Goal: Information Seeking & Learning: Learn about a topic

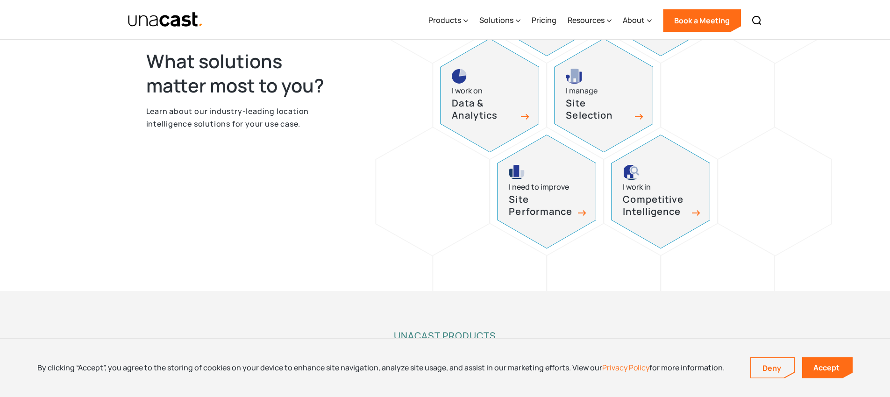
scroll to position [523, 0]
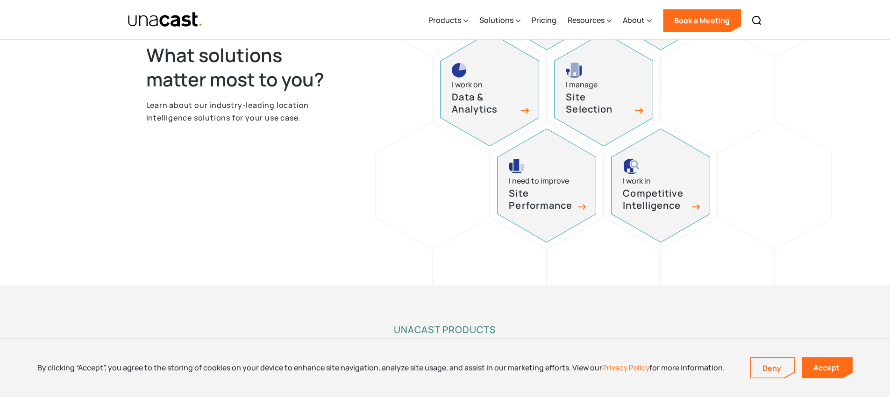
drag, startPoint x: 456, startPoint y: 225, endPoint x: 300, endPoint y: 232, distance: 155.8
click at [368, 232] on div "I’m interested in Advertising & Marketing I work on Developing Products I work …" at bounding box center [543, 89] width 401 height 448
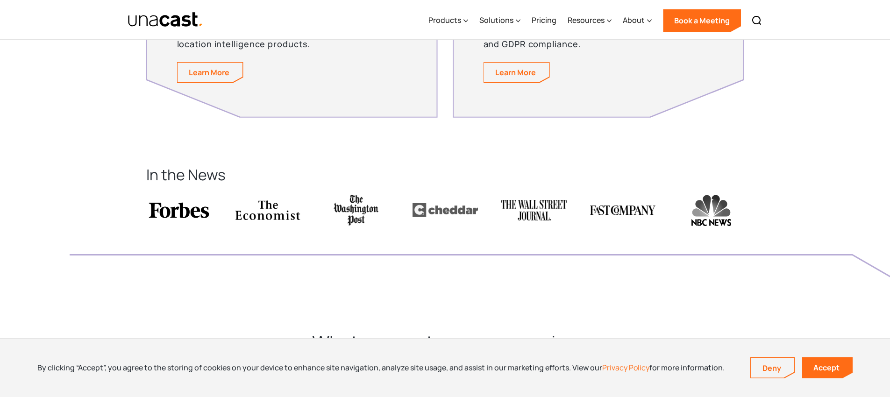
scroll to position [2335, 0]
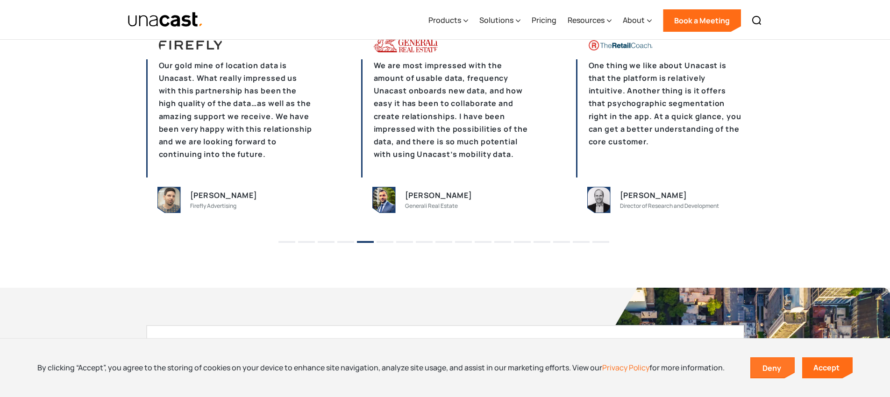
click at [774, 371] on link "Deny" at bounding box center [772, 368] width 43 height 20
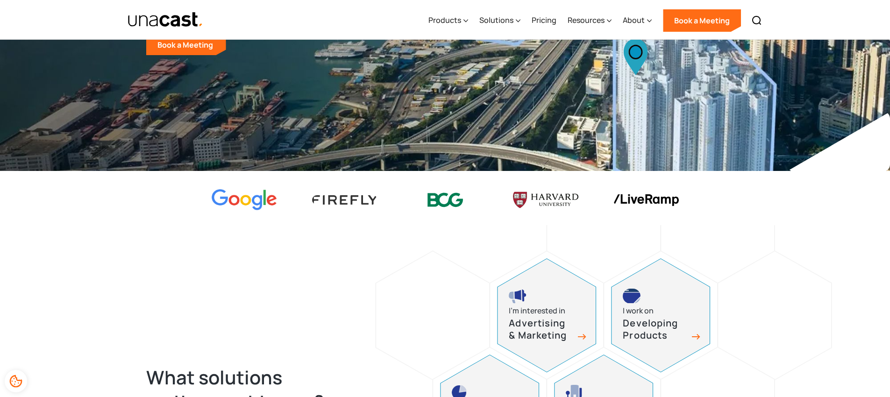
scroll to position [0, 0]
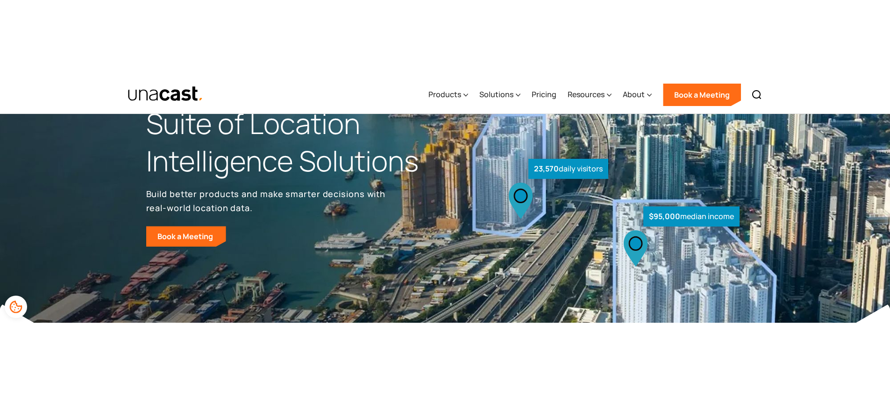
scroll to position [136, 0]
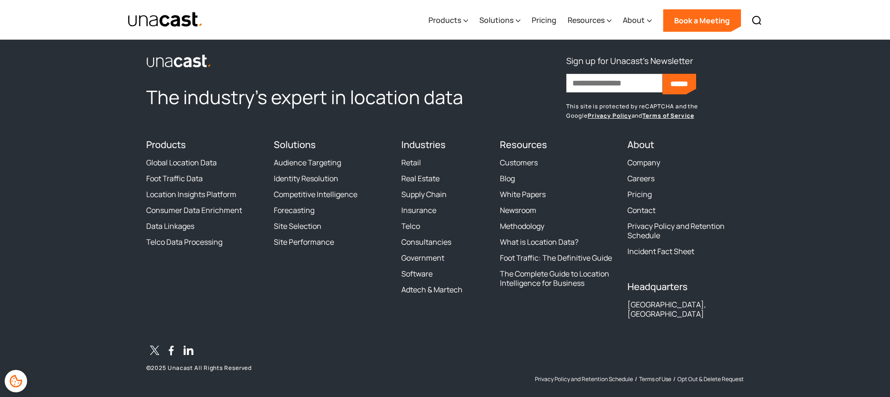
scroll to position [2888, 0]
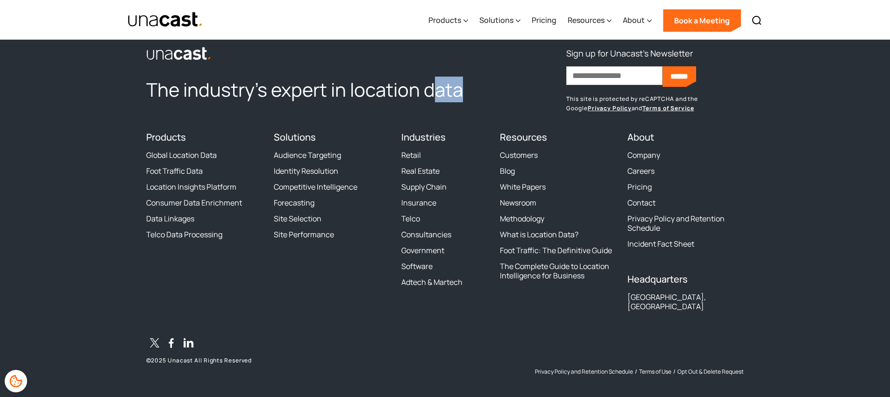
drag, startPoint x: 469, startPoint y: 96, endPoint x: 436, endPoint y: 95, distance: 33.2
click at [436, 95] on h2 "The industry’s expert in location data" at bounding box center [317, 90] width 342 height 24
drag, startPoint x: 426, startPoint y: 95, endPoint x: 454, endPoint y: 89, distance: 28.6
click at [426, 95] on h2 "The industry’s expert in location data" at bounding box center [317, 90] width 342 height 24
drag, startPoint x: 436, startPoint y: 90, endPoint x: 459, endPoint y: 86, distance: 23.3
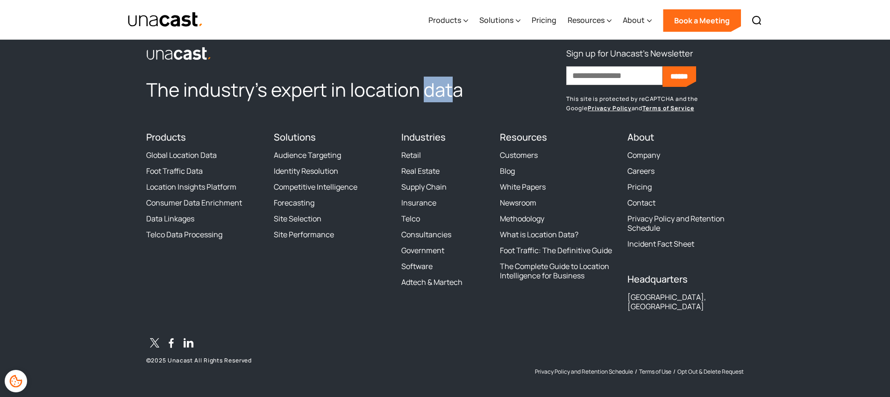
click at [422, 92] on h2 "The industry’s expert in location data" at bounding box center [317, 90] width 342 height 24
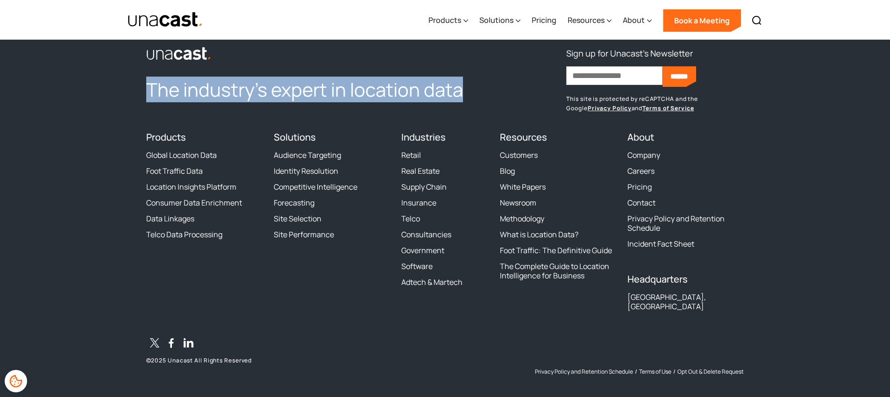
drag, startPoint x: 459, startPoint y: 86, endPoint x: 141, endPoint y: 95, distance: 318.8
click at [141, 95] on footer "The industry’s expert in location data Sign up for Unacast's Newsletter First n…" at bounding box center [445, 218] width 890 height 375
click at [192, 78] on h2 "The industry’s expert in location data" at bounding box center [317, 90] width 342 height 24
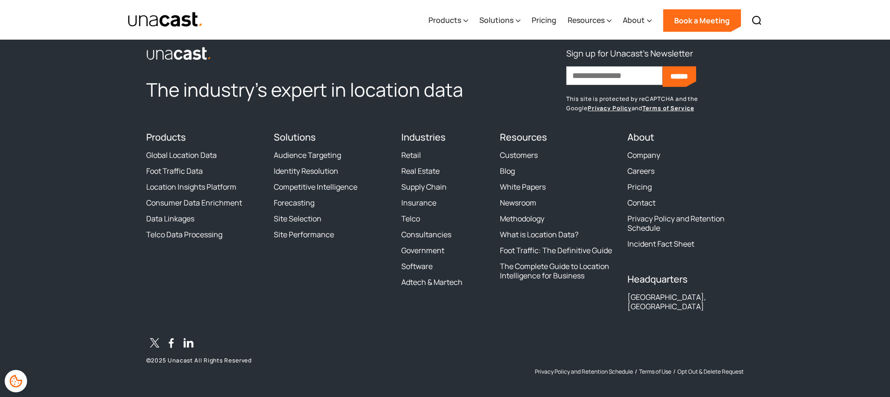
drag, startPoint x: 170, startPoint y: 89, endPoint x: 105, endPoint y: 93, distance: 64.6
click at [143, 91] on footer "The industry’s expert in location data Sign up for Unacast's Newsletter First n…" at bounding box center [445, 218] width 890 height 375
click at [105, 93] on footer "The industry’s expert in location data Sign up for Unacast's Newsletter First n…" at bounding box center [445, 218] width 890 height 375
drag, startPoint x: 170, startPoint y: 93, endPoint x: 125, endPoint y: 94, distance: 44.9
click at [125, 94] on footer "The industry’s expert in location data Sign up for Unacast's Newsletter First n…" at bounding box center [445, 218] width 890 height 375
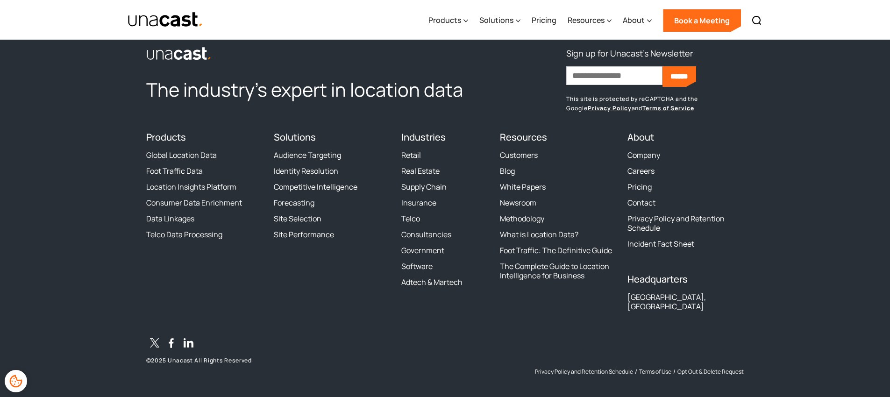
click at [173, 93] on h2 "The industry’s expert in location data" at bounding box center [317, 90] width 342 height 24
click at [124, 93] on footer "The industry’s expert in location data Sign up for Unacast's Newsletter First n…" at bounding box center [445, 218] width 890 height 375
drag, startPoint x: 202, startPoint y: 99, endPoint x: 165, endPoint y: 101, distance: 37.0
click at [165, 101] on h2 "The industry’s expert in location data" at bounding box center [317, 90] width 342 height 24
drag, startPoint x: 216, startPoint y: 94, endPoint x: 183, endPoint y: 94, distance: 33.2
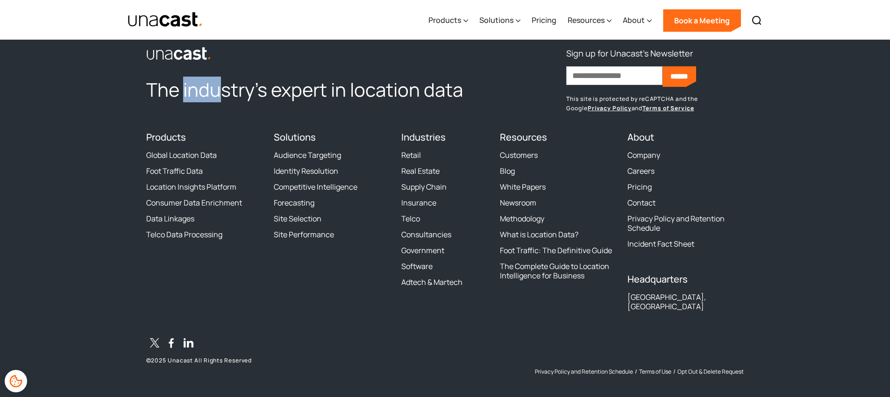
click at [183, 94] on h2 "The industry’s expert in location data" at bounding box center [317, 90] width 342 height 24
drag, startPoint x: 219, startPoint y: 88, endPoint x: 211, endPoint y: 88, distance: 7.5
click at [218, 88] on h2 "The industry’s expert in location data" at bounding box center [317, 90] width 342 height 24
drag, startPoint x: 207, startPoint y: 88, endPoint x: 182, endPoint y: 87, distance: 25.3
click at [182, 87] on h2 "The industry’s expert in location data" at bounding box center [317, 90] width 342 height 24
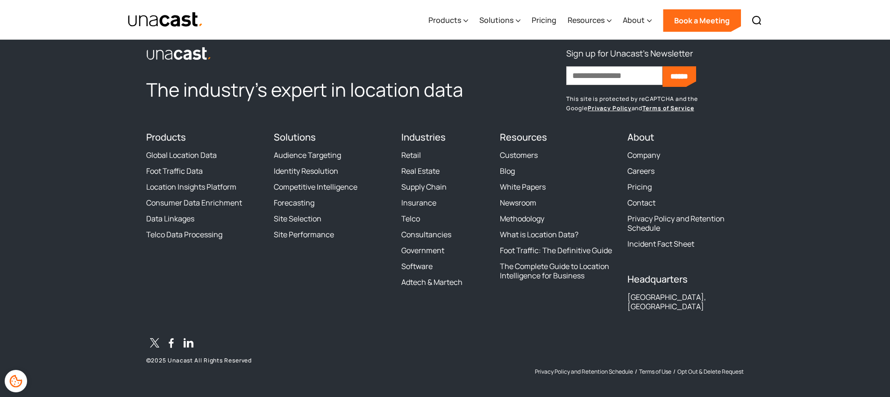
click at [239, 91] on h2 "The industry’s expert in location data" at bounding box center [317, 90] width 342 height 24
drag, startPoint x: 257, startPoint y: 94, endPoint x: 233, endPoint y: 97, distance: 24.1
click at [233, 97] on h2 "The industry’s expert in location data" at bounding box center [317, 90] width 342 height 24
drag, startPoint x: 274, startPoint y: 93, endPoint x: 286, endPoint y: 93, distance: 12.1
click at [275, 93] on h2 "The industry’s expert in location data" at bounding box center [317, 90] width 342 height 24
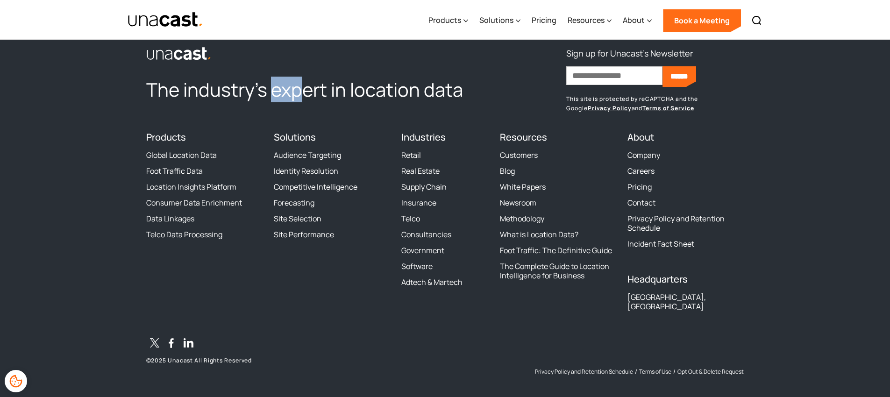
drag, startPoint x: 300, startPoint y: 93, endPoint x: 274, endPoint y: 93, distance: 25.2
click at [274, 93] on h2 "The industry’s expert in location data" at bounding box center [317, 90] width 342 height 24
drag, startPoint x: 328, startPoint y: 93, endPoint x: 344, endPoint y: 93, distance: 16.8
click at [302, 94] on h2 "The industry’s expert in location data" at bounding box center [317, 90] width 342 height 24
click at [344, 93] on h2 "The industry’s expert in location data" at bounding box center [317, 90] width 342 height 24
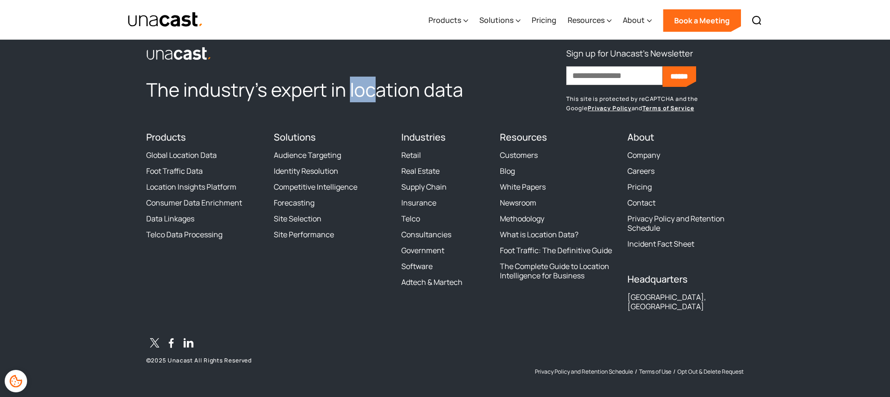
drag, startPoint x: 371, startPoint y: 93, endPoint x: 350, endPoint y: 94, distance: 21.1
click at [350, 94] on h2 "The industry’s expert in location data" at bounding box center [317, 90] width 342 height 24
drag, startPoint x: 435, startPoint y: 91, endPoint x: 422, endPoint y: 93, distance: 12.8
click at [435, 91] on h2 "The industry’s expert in location data" at bounding box center [317, 90] width 342 height 24
drag, startPoint x: 414, startPoint y: 94, endPoint x: 395, endPoint y: 94, distance: 19.2
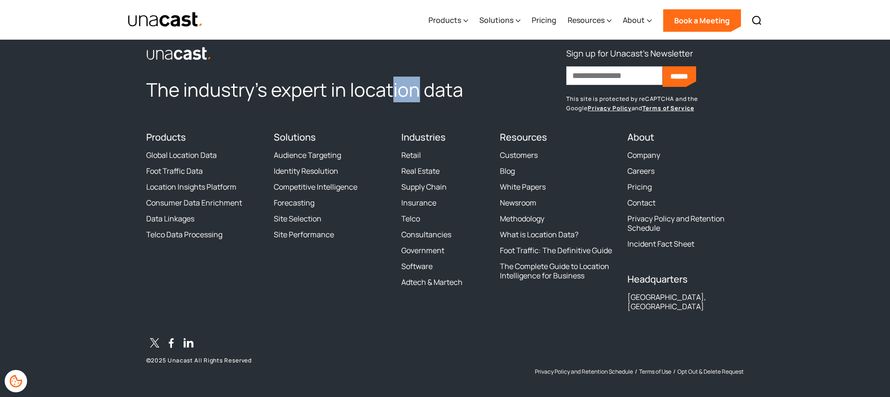
click at [395, 94] on h2 "The industry’s expert in location data" at bounding box center [317, 90] width 342 height 24
drag, startPoint x: 447, startPoint y: 92, endPoint x: 420, endPoint y: 93, distance: 26.6
click at [420, 93] on h2 "The industry’s expert in location data" at bounding box center [317, 90] width 342 height 24
drag, startPoint x: 453, startPoint y: 93, endPoint x: 426, endPoint y: 95, distance: 27.7
click at [426, 95] on h2 "The industry’s expert in location data" at bounding box center [317, 90] width 342 height 24
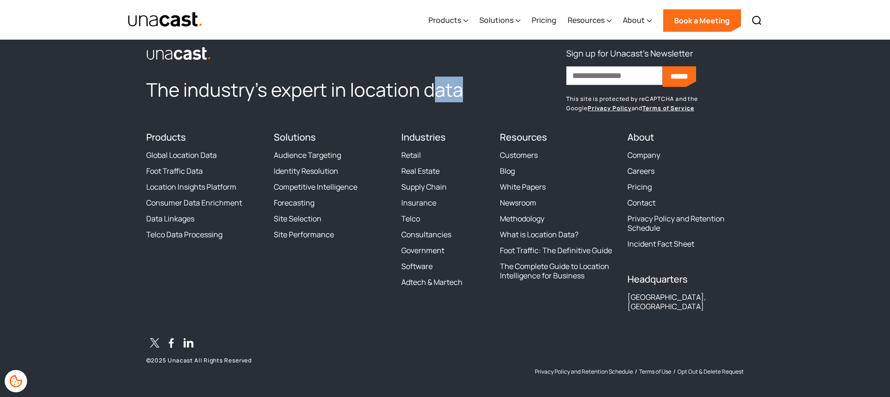
drag, startPoint x: 469, startPoint y: 91, endPoint x: 434, endPoint y: 93, distance: 35.6
click at [434, 93] on h2 "The industry’s expert in location data" at bounding box center [317, 90] width 342 height 24
click at [481, 92] on h2 "The industry’s expert in location data" at bounding box center [317, 90] width 342 height 24
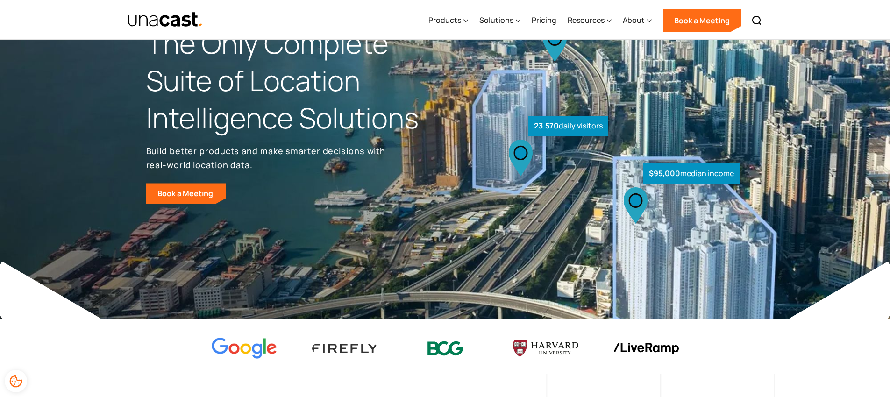
scroll to position [0, 0]
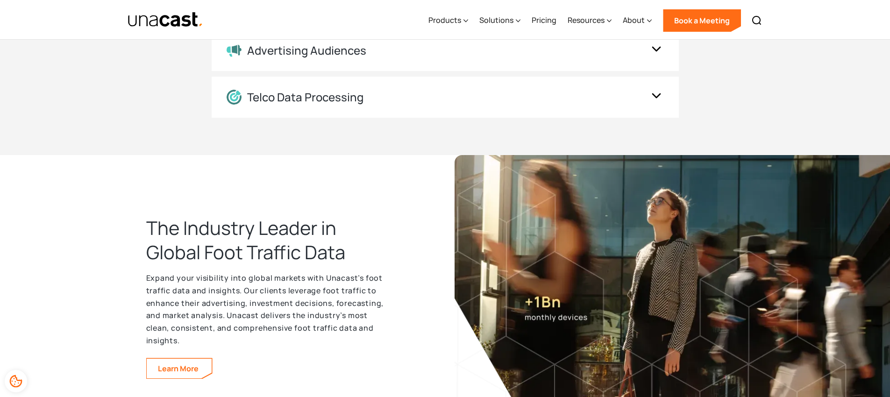
scroll to position [1420, 0]
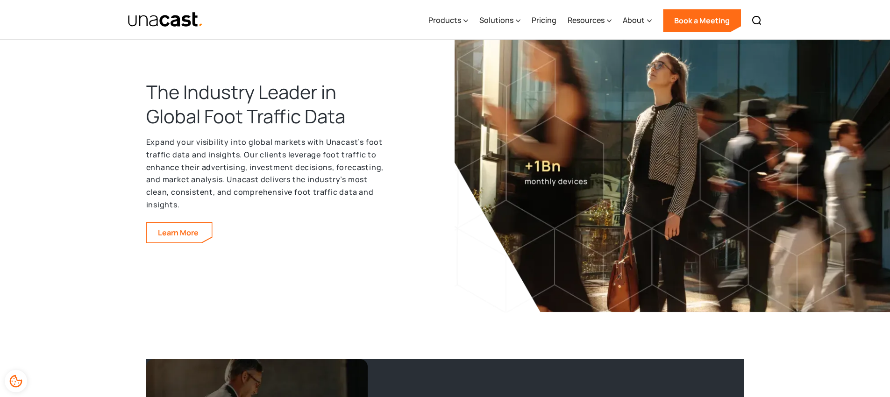
click at [250, 187] on p "Expand your visibility into global markets with Unacast’s foot traffic data and…" at bounding box center [267, 173] width 243 height 75
drag, startPoint x: 409, startPoint y: 190, endPoint x: 352, endPoint y: 188, distance: 56.6
click at [369, 188] on div "The Industry Leader in Global Foot Traffic Data Expand your visibility into glo…" at bounding box center [295, 196] width 299 height 233
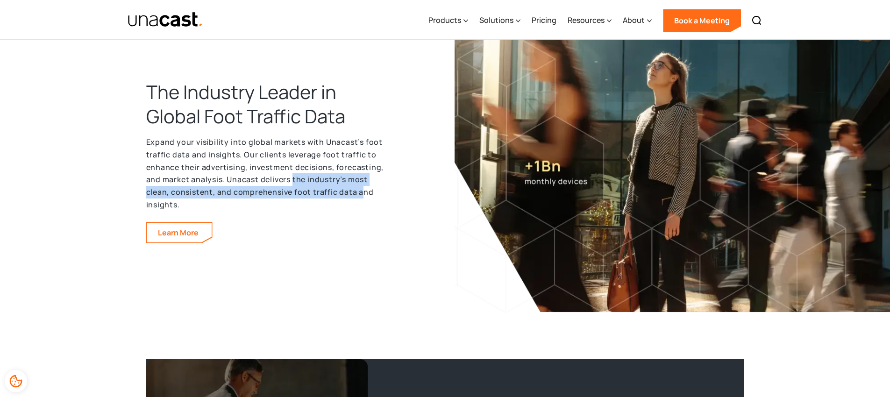
drag, startPoint x: 352, startPoint y: 188, endPoint x: 294, endPoint y: 186, distance: 58.4
click at [294, 186] on p "Expand your visibility into global markets with Unacast’s foot traffic data and…" at bounding box center [267, 173] width 243 height 75
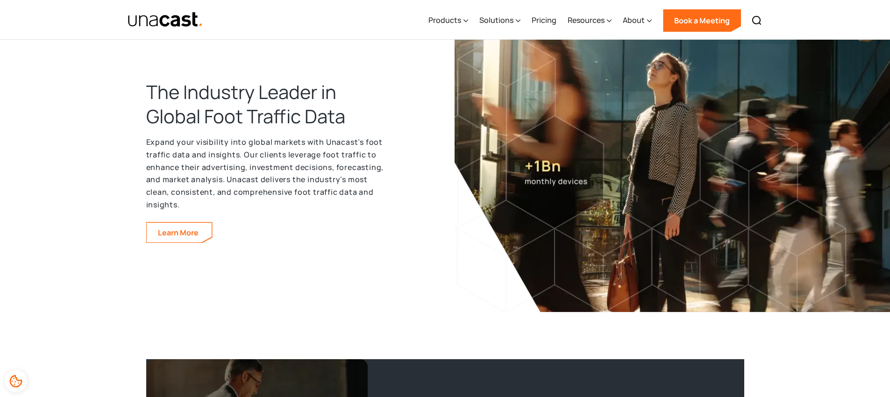
click at [393, 207] on div "The Industry Leader in Global Foot Traffic Data Expand your visibility into glo…" at bounding box center [295, 196] width 299 height 233
